Goal: Contribute content: Add original content to the website for others to see

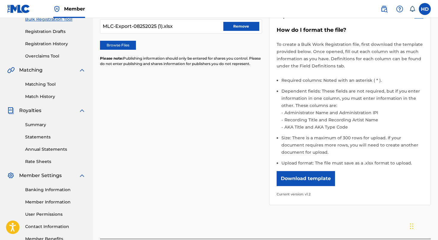
scroll to position [147, 0]
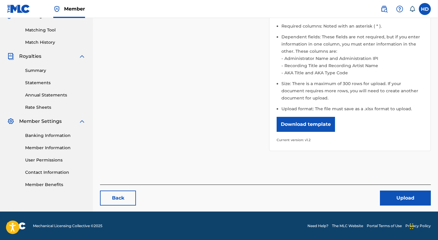
click at [392, 194] on button "Upload" at bounding box center [405, 197] width 51 height 15
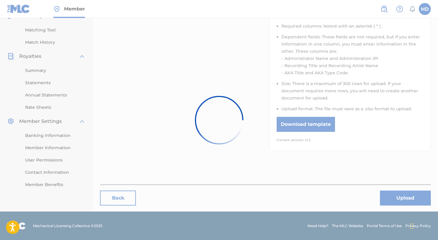
scroll to position [0, 0]
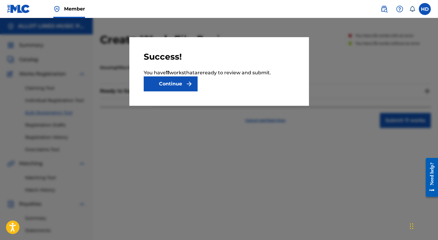
click at [191, 86] on img "submit" at bounding box center [188, 83] width 7 height 7
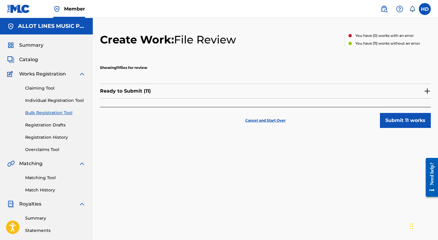
click at [399, 121] on button "Submit 11 works" at bounding box center [405, 120] width 51 height 15
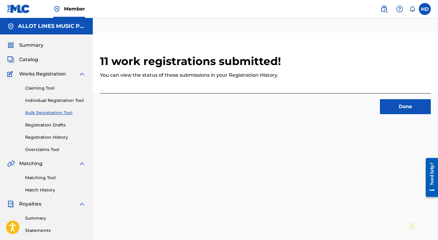
click at [396, 108] on button "Done" at bounding box center [405, 106] width 51 height 15
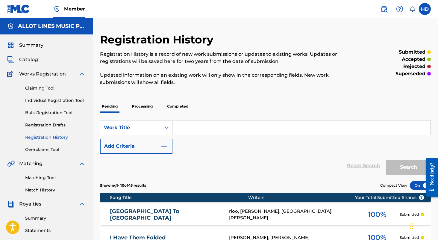
click at [152, 106] on p "Processing" at bounding box center [142, 106] width 24 height 13
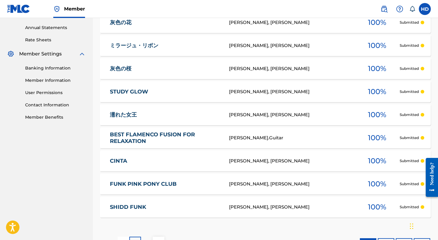
scroll to position [261, 0]
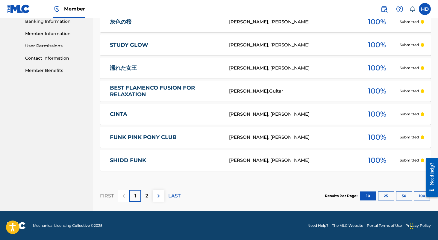
click at [156, 195] on img at bounding box center [158, 195] width 7 height 7
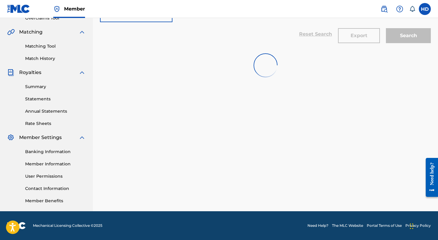
scroll to position [131, 0]
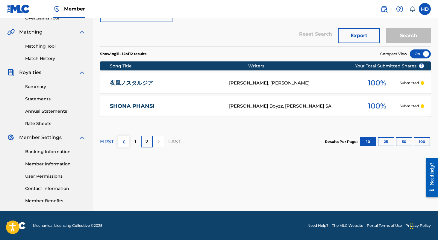
click at [128, 140] on button at bounding box center [124, 141] width 12 height 12
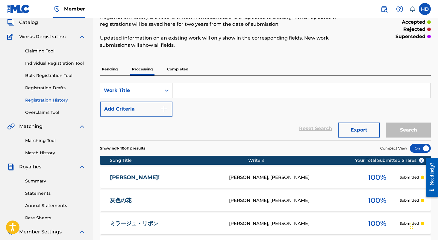
scroll to position [0, 0]
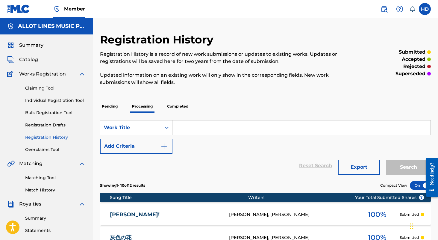
click at [42, 45] on span "Summary" at bounding box center [31, 45] width 24 height 7
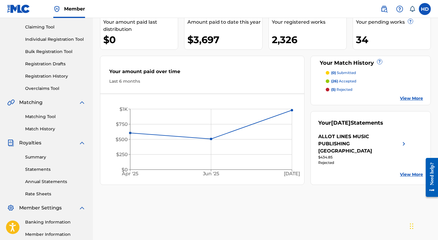
scroll to position [61, 0]
